Goal: Register for event/course

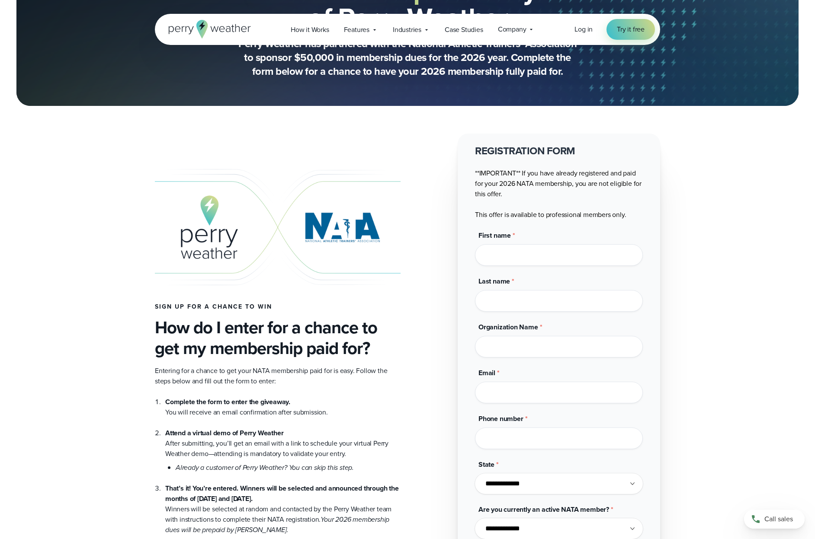
scroll to position [173, 0]
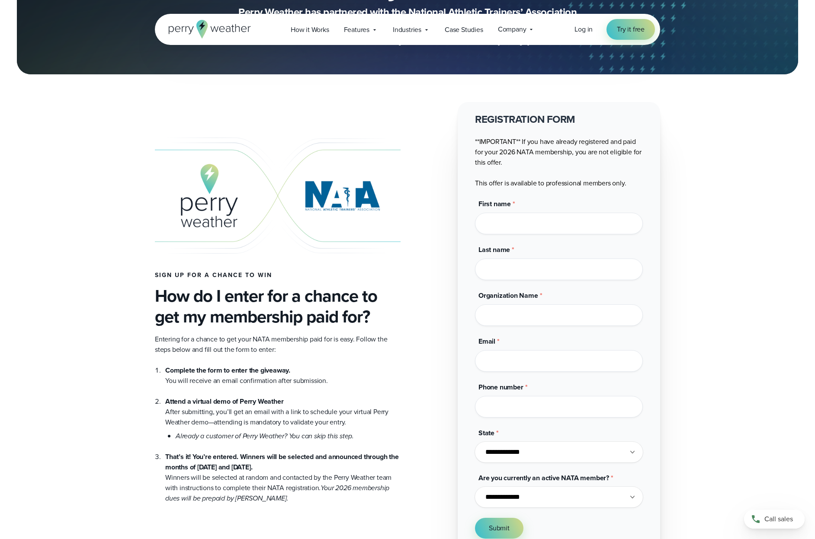
click at [346, 281] on div "Sign up for a chance to win How do I enter for a chance to get my membership pa…" at bounding box center [278, 328] width 246 height 349
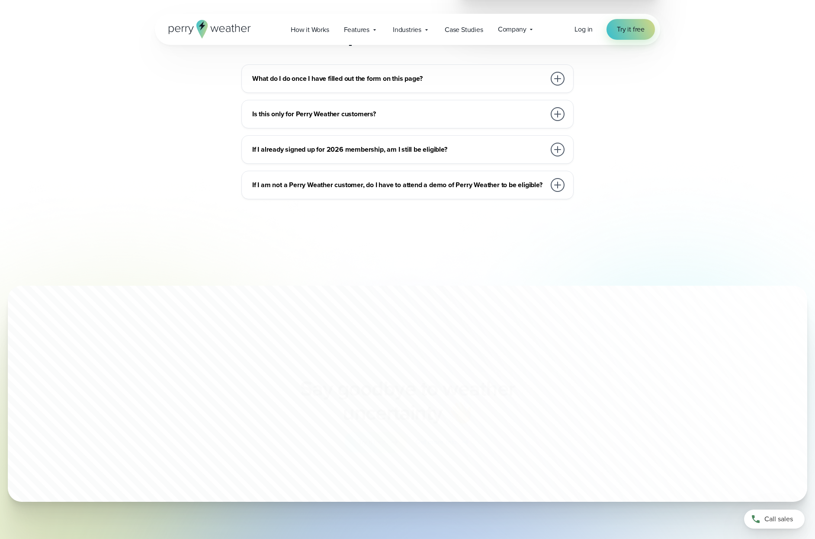
scroll to position [958, 0]
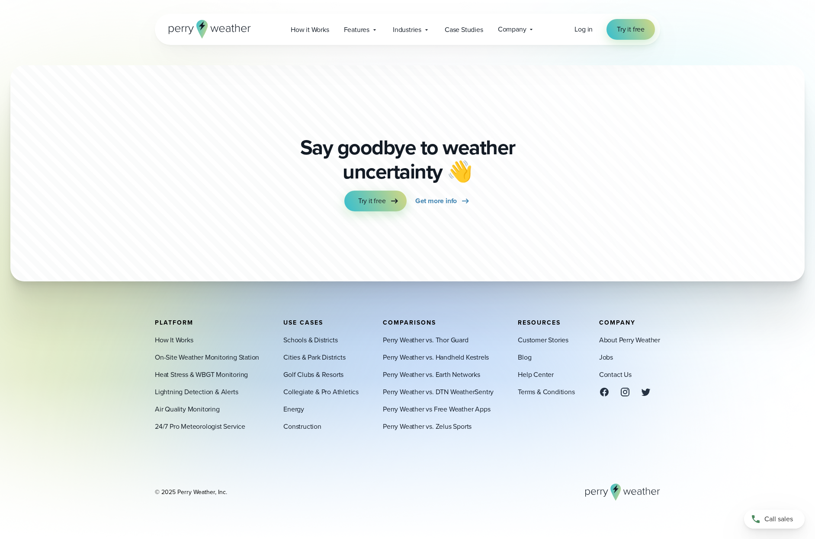
click at [607, 396] on icon at bounding box center [604, 392] width 10 height 10
click at [621, 393] on icon at bounding box center [625, 392] width 10 height 10
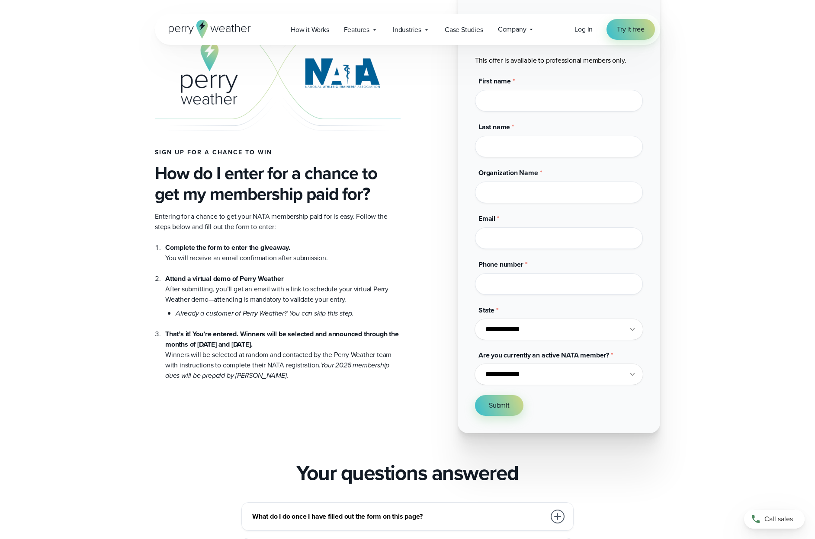
scroll to position [433, 0]
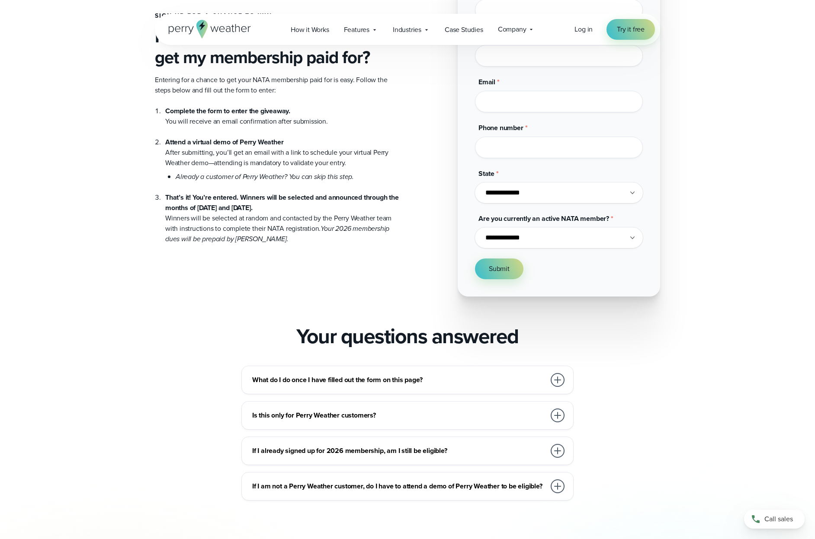
click at [193, 484] on div "What do I do once I have filled out the form on this page? Once you’ve submitte…" at bounding box center [407, 433] width 505 height 135
